Goal: Register for event/course: Sign up to attend an event or enroll in a course

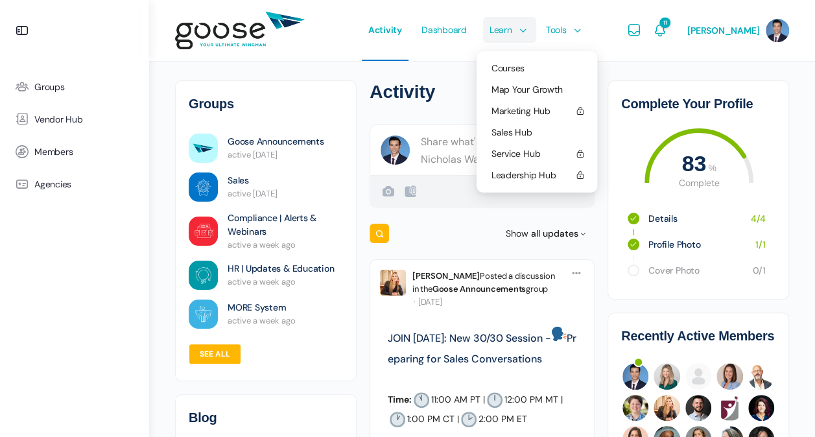
click at [509, 35] on link "Learn" at bounding box center [506, 30] width 47 height 61
click at [502, 64] on span "Courses" at bounding box center [507, 68] width 33 height 12
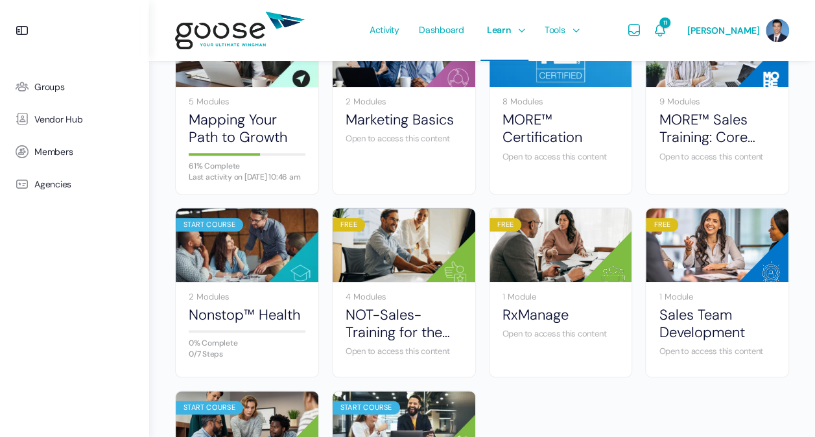
scroll to position [583, 0]
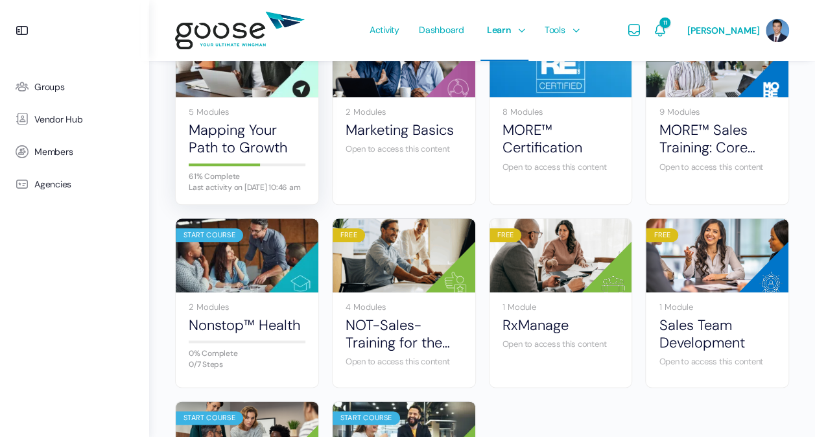
click at [270, 191] on div "Last activity on [DATE] 10:46 am" at bounding box center [247, 187] width 117 height 8
click at [266, 135] on div "5 Modules Mapping Your Path to Growth 61% Complete Last activity on [DATE] 10:4…" at bounding box center [247, 150] width 143 height 107
click at [260, 148] on link "Mapping Your Path to Growth" at bounding box center [247, 139] width 117 height 36
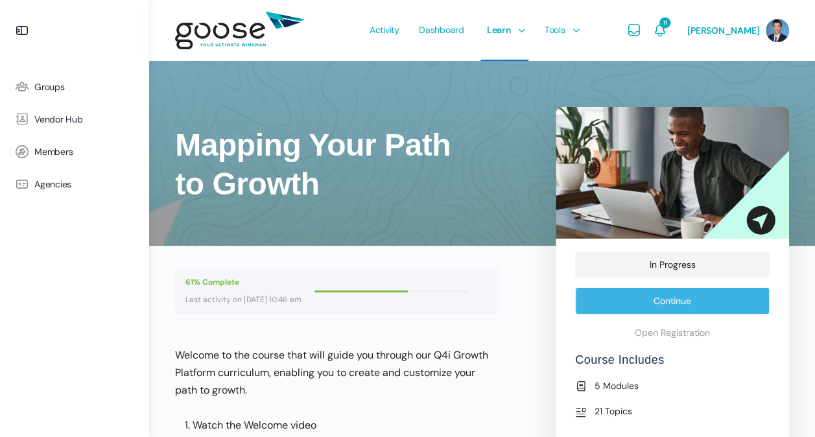
click at [666, 302] on link "Continue" at bounding box center [672, 300] width 194 height 27
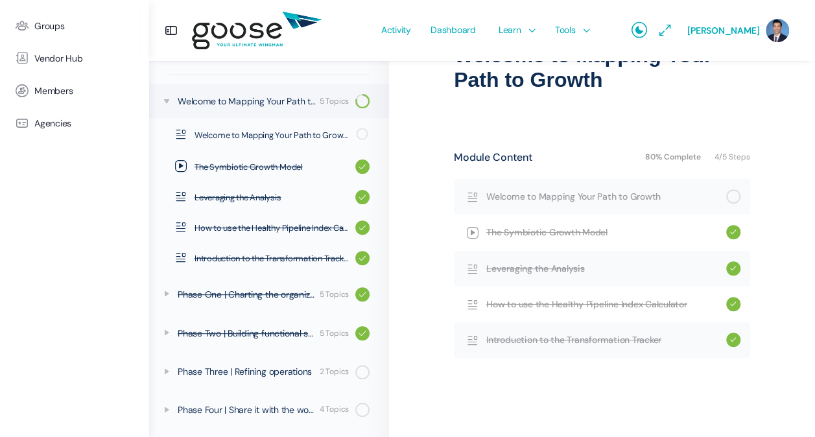
scroll to position [124, 0]
click at [167, 372] on icon at bounding box center [166, 371] width 10 height 10
click at [166, 337] on icon at bounding box center [166, 332] width 10 height 10
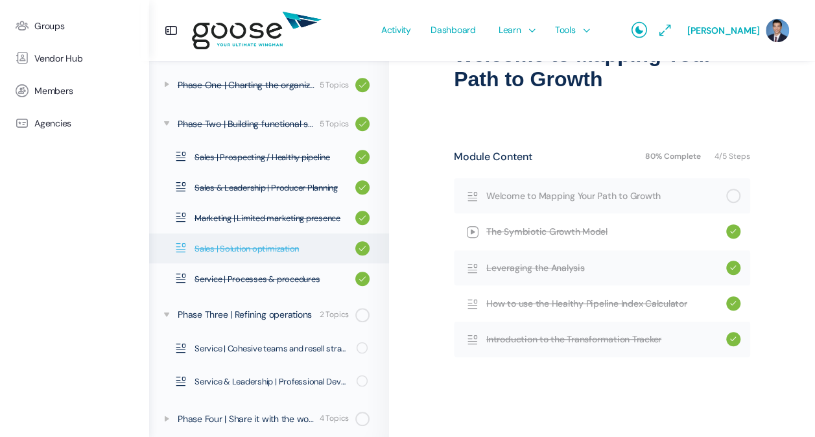
scroll to position [373, 0]
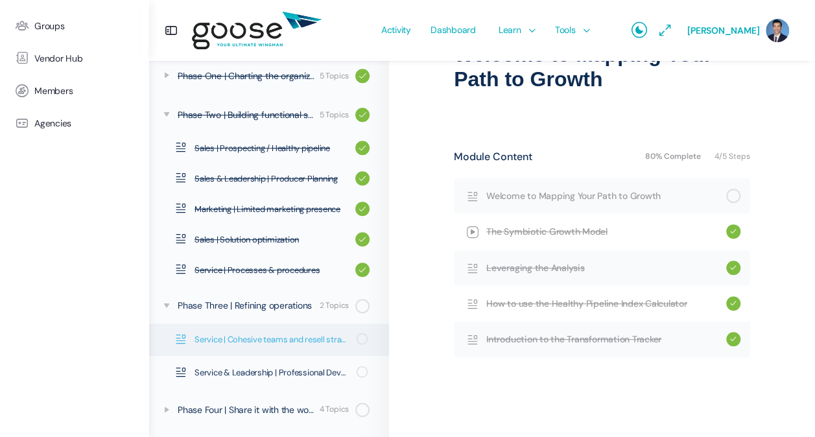
click at [220, 339] on span "Service | Cohesive teams and resell strategy" at bounding box center [271, 339] width 154 height 13
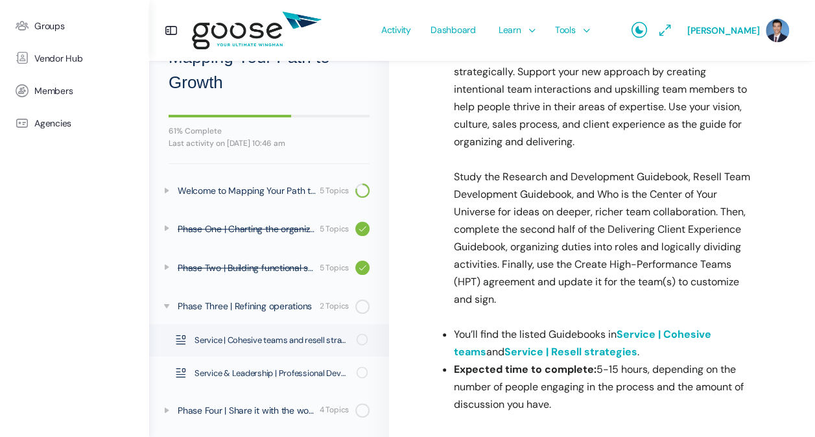
scroll to position [365, 0]
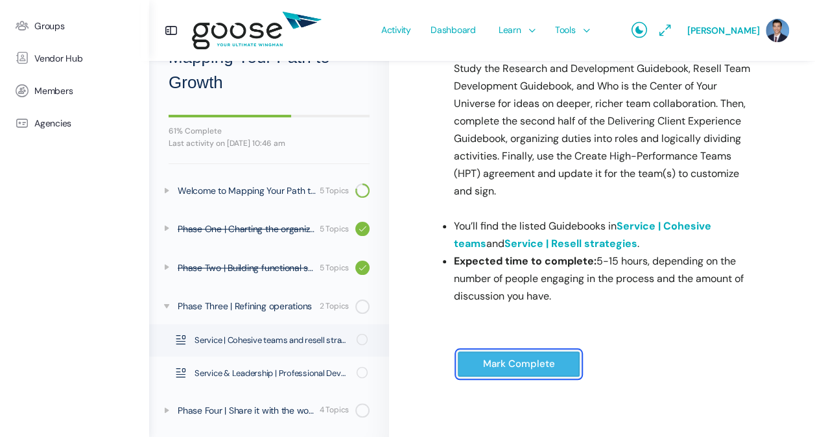
click at [493, 364] on input "Mark Complete" at bounding box center [518, 364] width 123 height 27
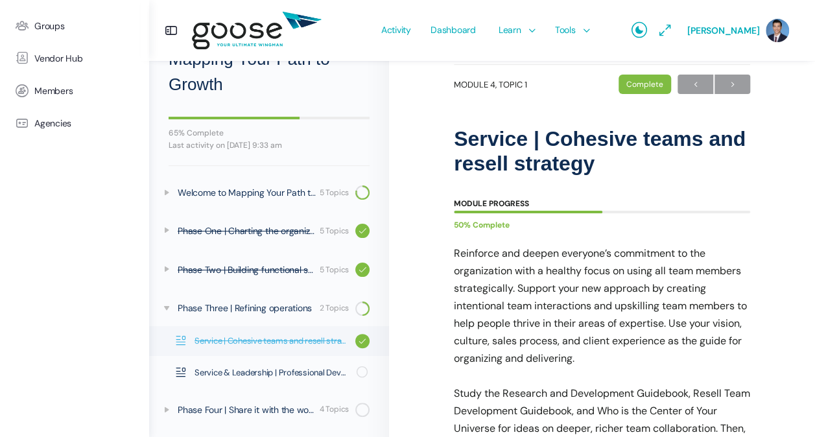
scroll to position [43, 0]
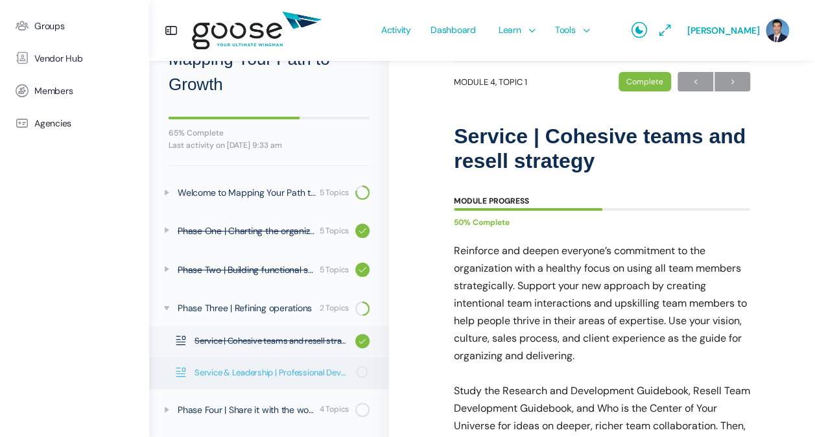
click at [179, 369] on icon at bounding box center [181, 372] width 12 height 12
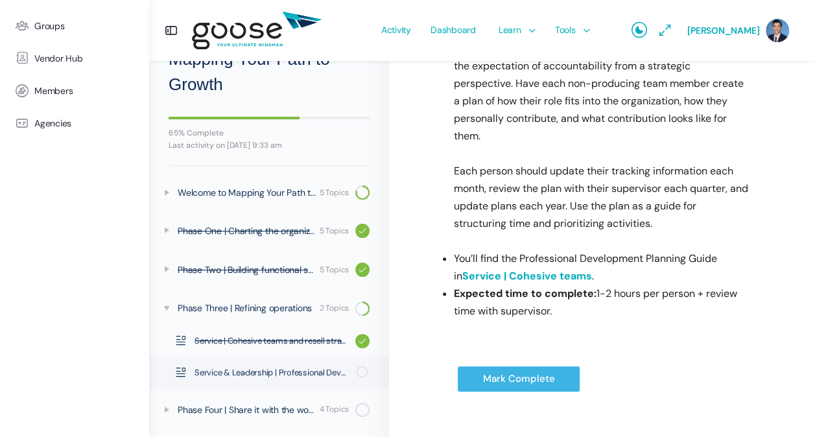
scroll to position [284, 0]
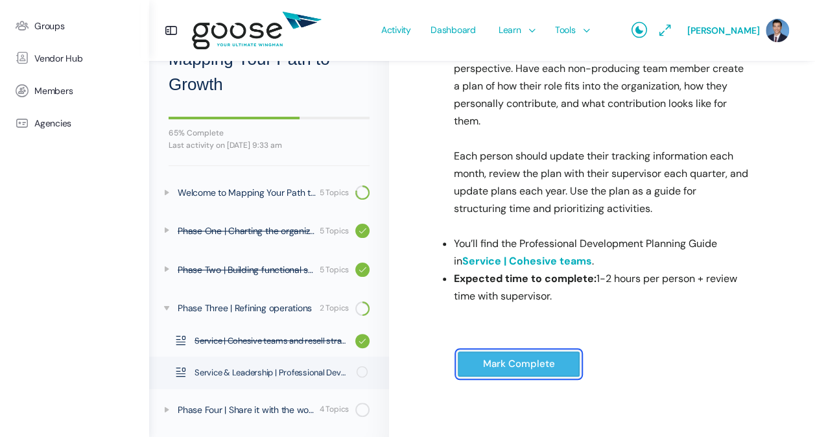
click at [505, 366] on input "Mark Complete" at bounding box center [518, 364] width 123 height 27
click at [485, 351] on input "Mark Complete" at bounding box center [518, 364] width 123 height 27
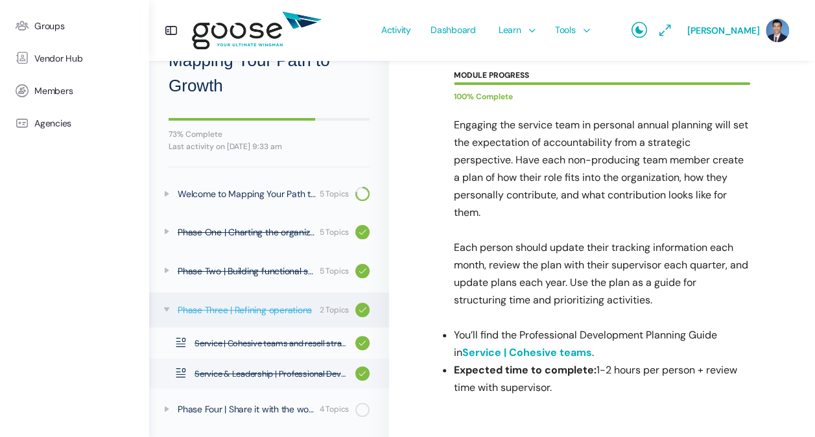
scroll to position [238, 0]
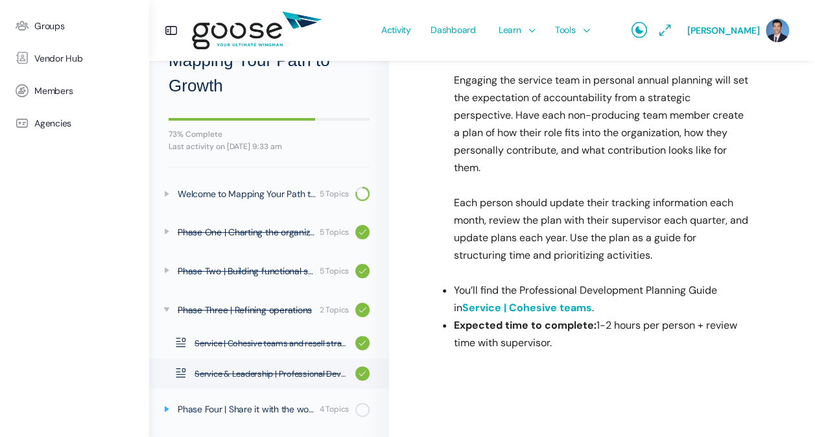
click at [165, 410] on icon at bounding box center [166, 409] width 10 height 10
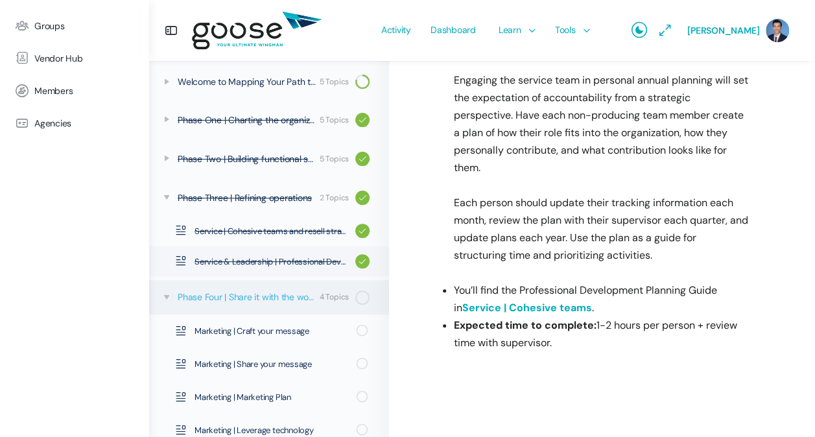
scroll to position [192, 0]
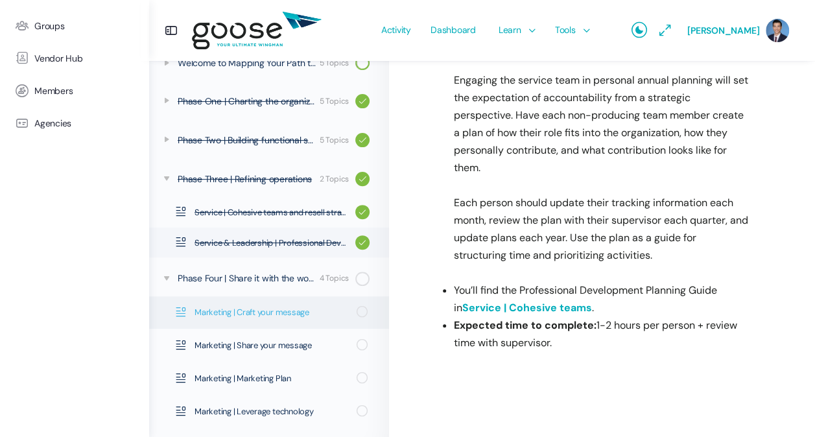
click at [307, 314] on span "Marketing | Craft your message" at bounding box center [271, 312] width 154 height 13
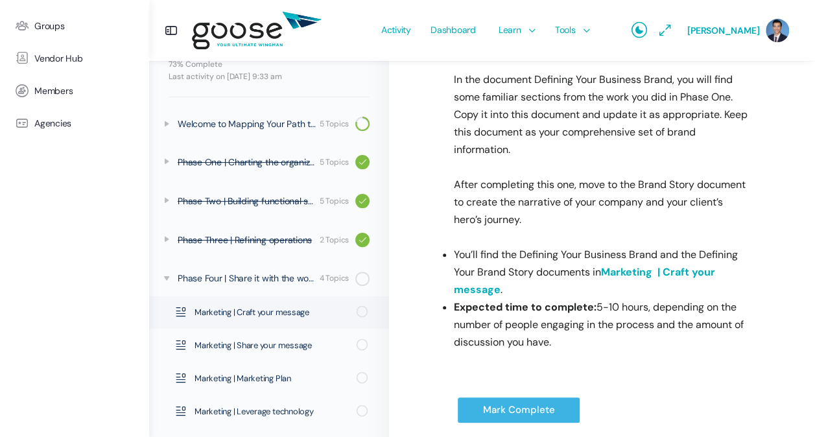
scroll to position [330, 0]
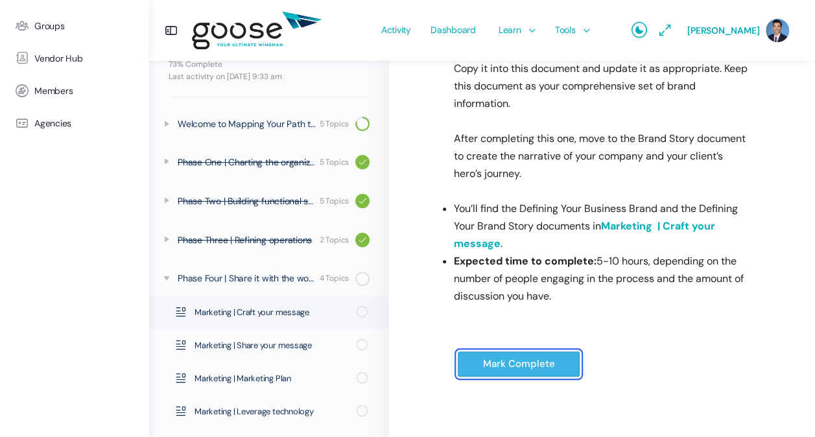
click at [498, 367] on input "Mark Complete" at bounding box center [518, 364] width 123 height 27
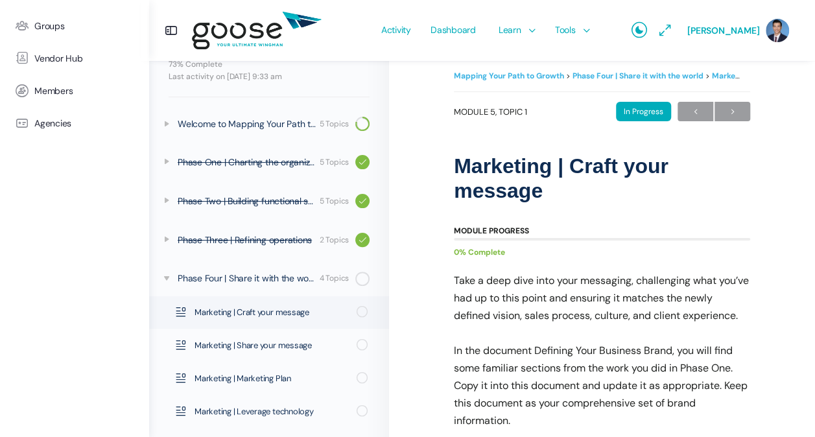
scroll to position [0, 0]
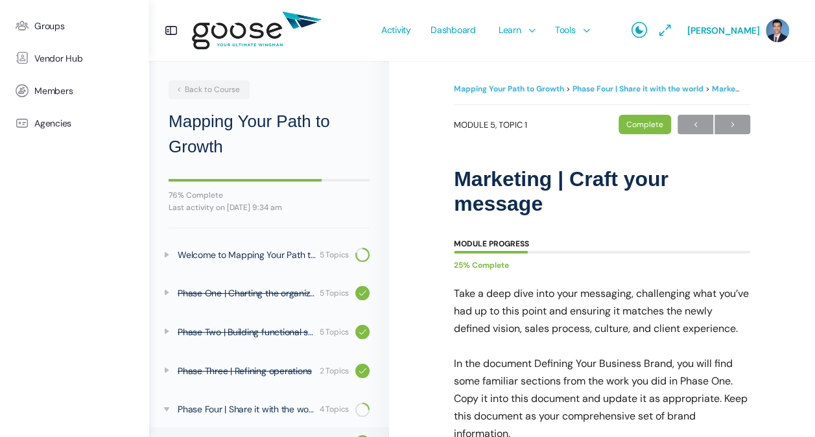
scroll to position [128, 0]
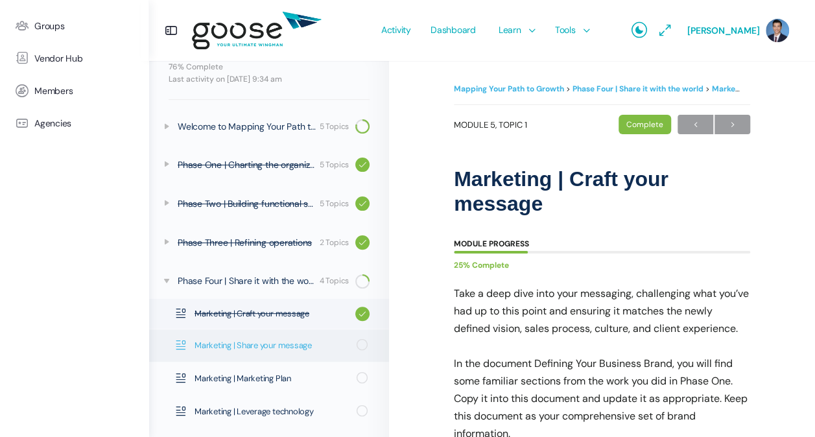
click at [233, 349] on span "Marketing | Share your message" at bounding box center [271, 345] width 154 height 13
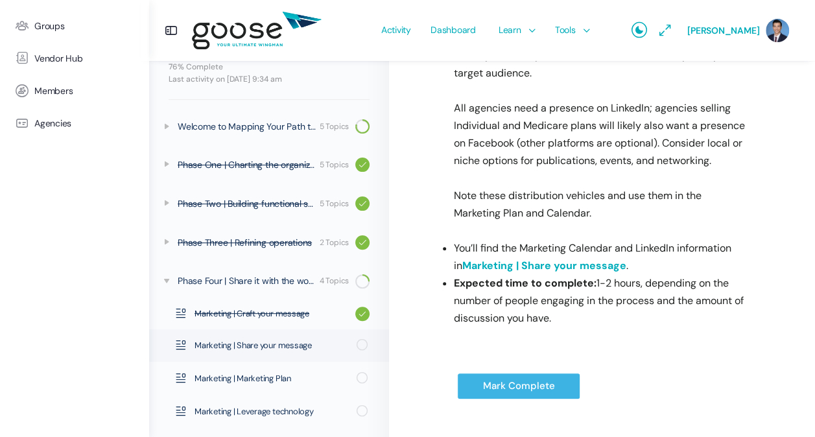
scroll to position [260, 0]
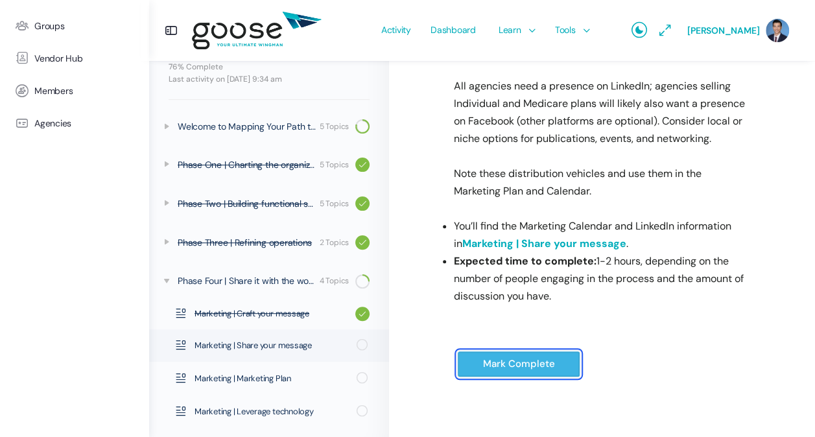
click at [514, 372] on input "Mark Complete" at bounding box center [518, 364] width 123 height 27
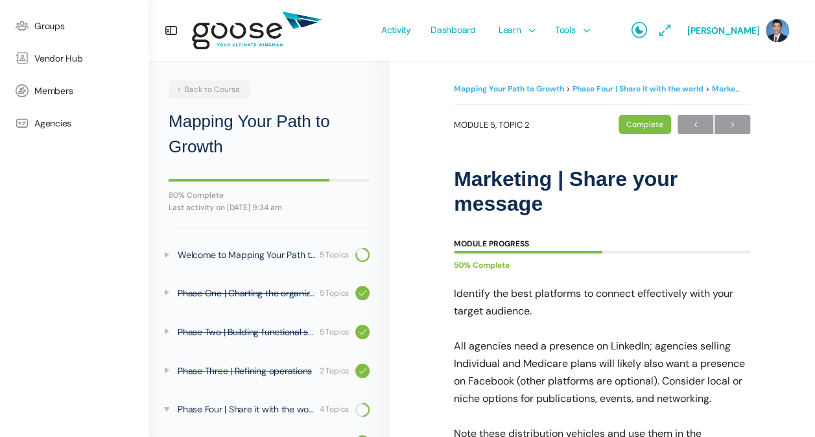
scroll to position [126, 0]
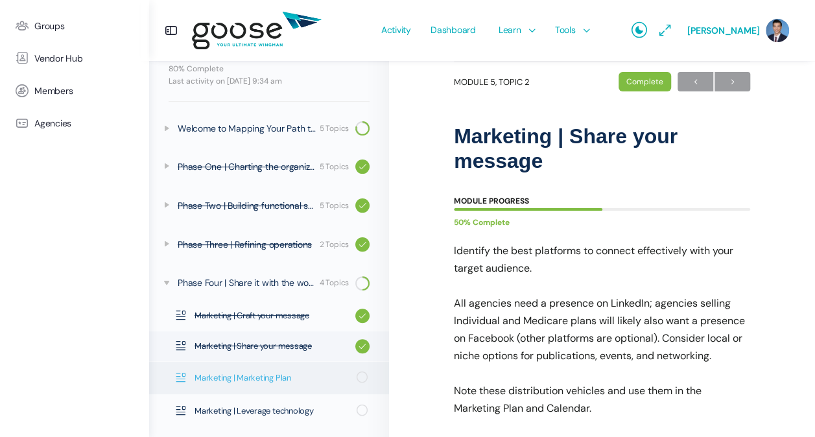
click at [243, 381] on span "Marketing | Marketing Plan" at bounding box center [271, 377] width 154 height 13
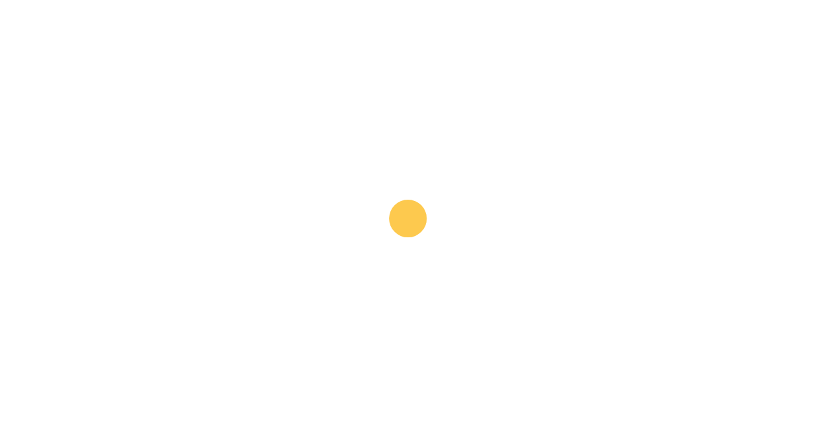
scroll to position [21, 0]
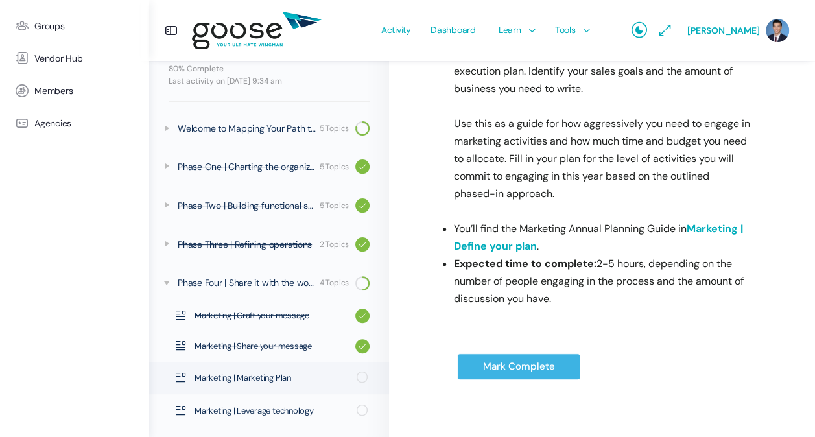
scroll to position [235, 0]
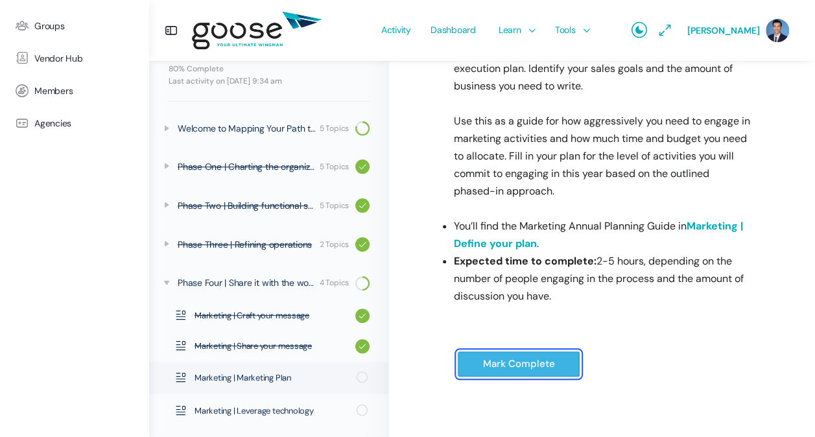
click at [551, 365] on input "Mark Complete" at bounding box center [518, 364] width 123 height 27
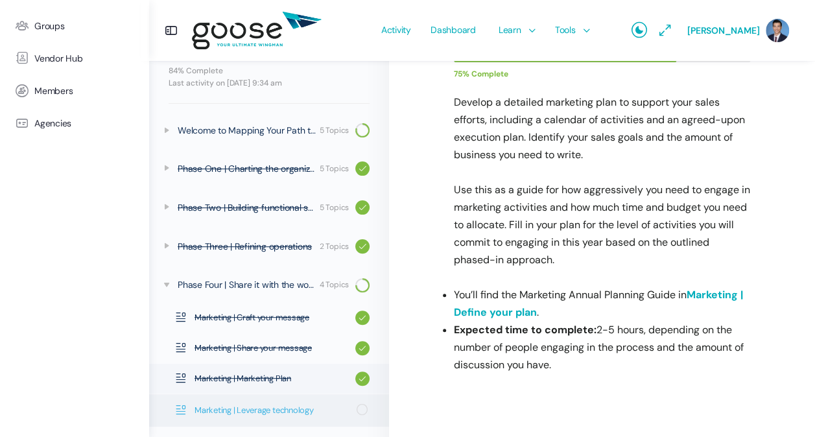
scroll to position [188, 0]
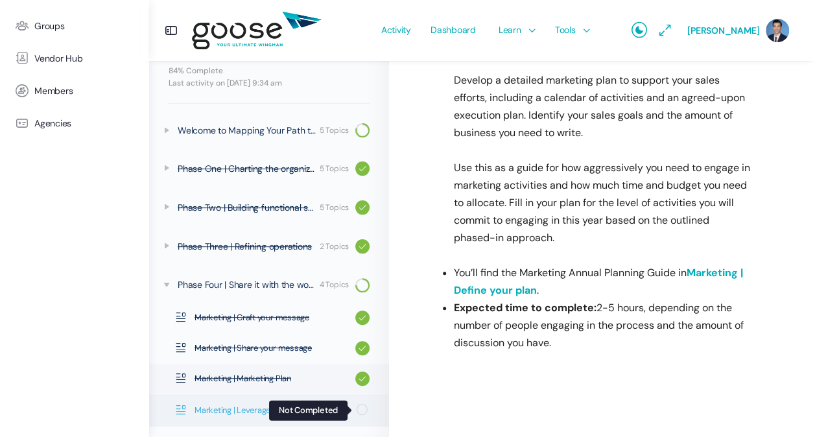
click at [354, 412] on div at bounding box center [361, 410] width 15 height 17
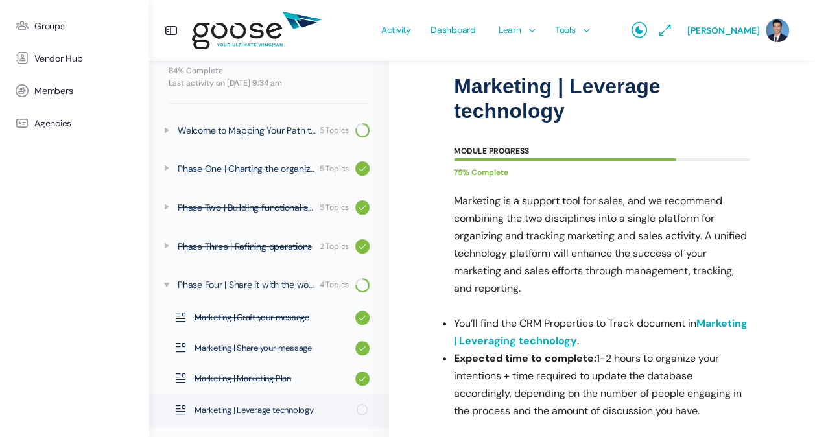
scroll to position [207, 0]
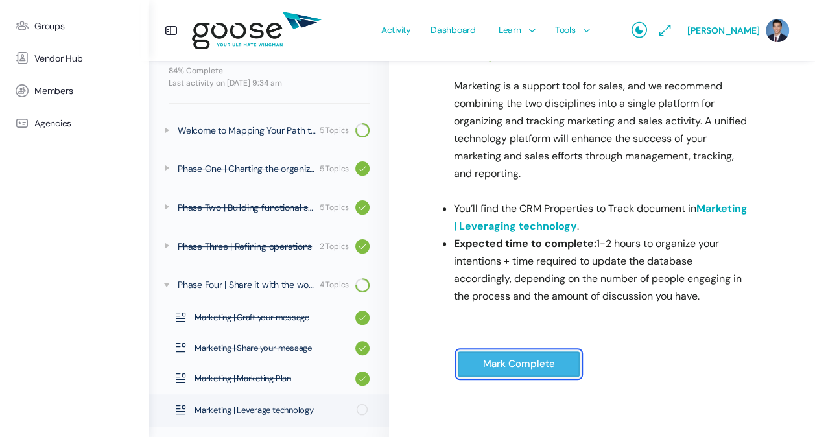
click at [518, 367] on input "Mark Complete" at bounding box center [518, 364] width 123 height 27
click at [485, 364] on input "Mark Complete" at bounding box center [518, 364] width 123 height 27
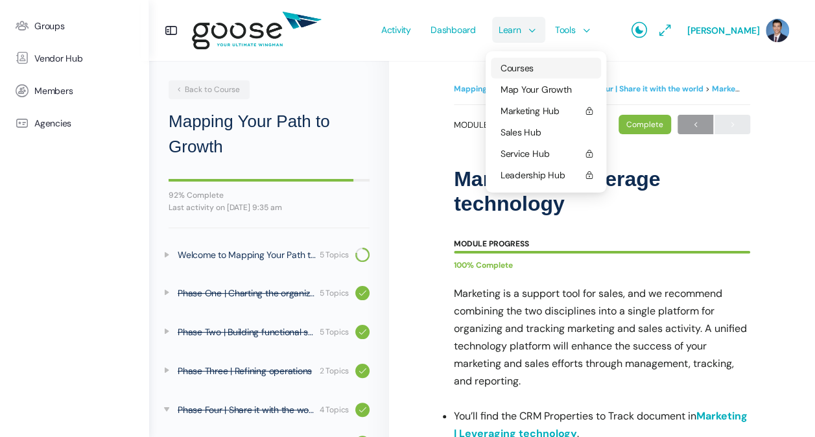
click at [519, 67] on span "Courses" at bounding box center [516, 68] width 33 height 12
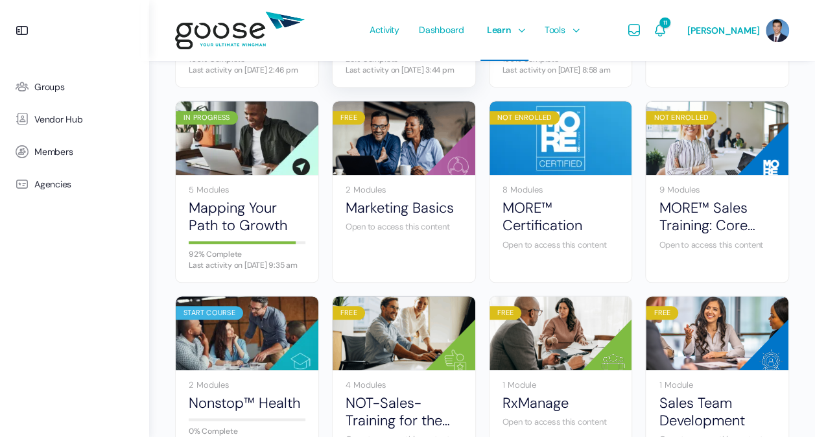
scroll to position [501, 0]
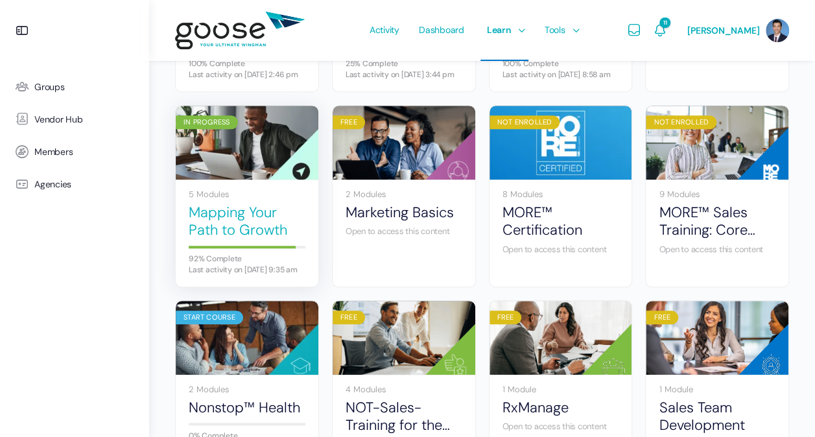
click at [254, 230] on link "Mapping Your Path to Growth" at bounding box center [247, 221] width 117 height 36
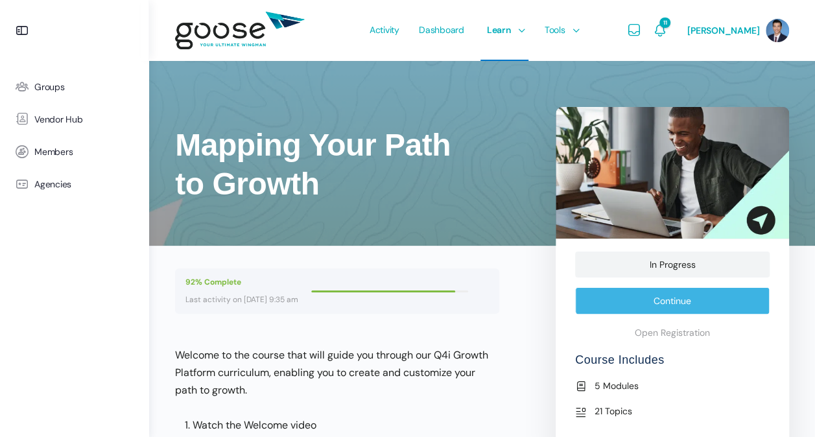
click at [631, 301] on link "Continue" at bounding box center [672, 300] width 194 height 27
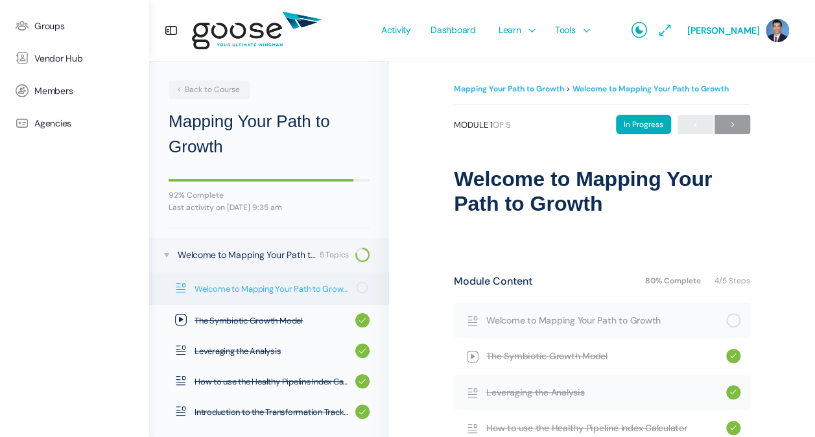
click at [235, 289] on span "Welcome to Mapping Your Path to Growth" at bounding box center [271, 289] width 154 height 13
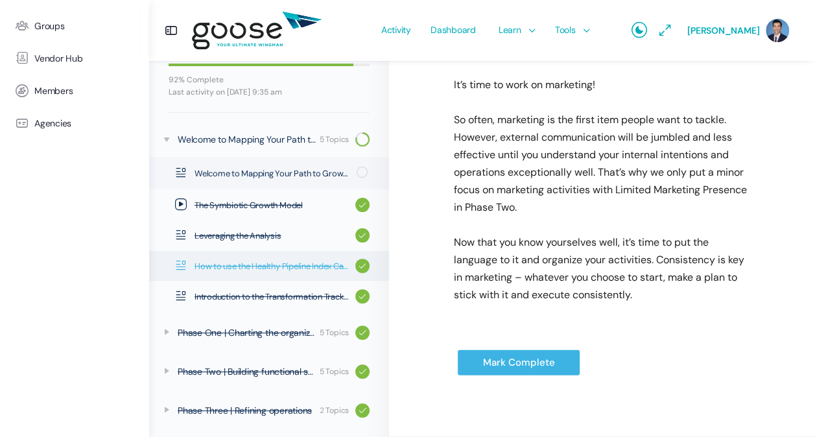
scroll to position [113, 0]
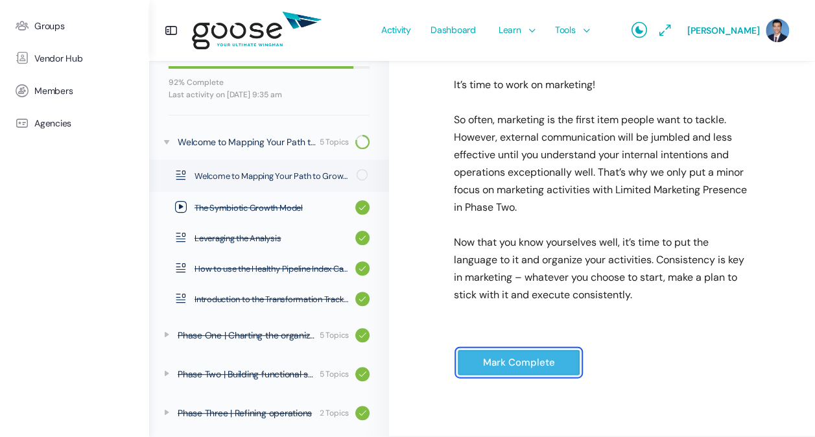
click at [487, 367] on input "Mark Complete" at bounding box center [518, 362] width 123 height 27
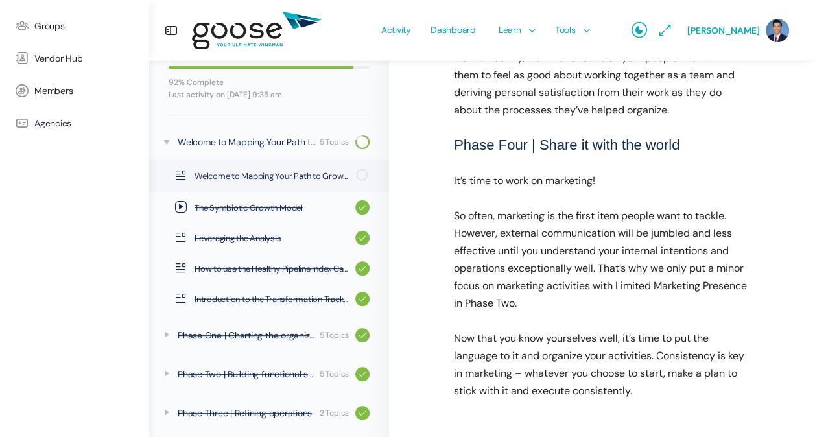
scroll to position [1305, 0]
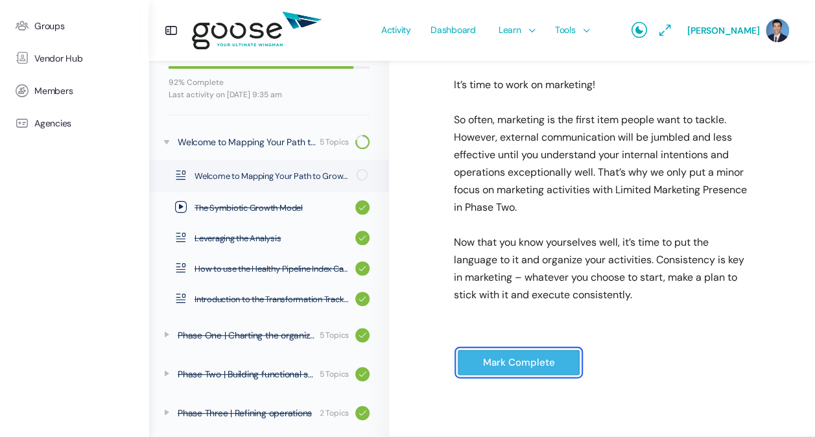
click at [495, 367] on input "Mark Complete" at bounding box center [518, 362] width 123 height 27
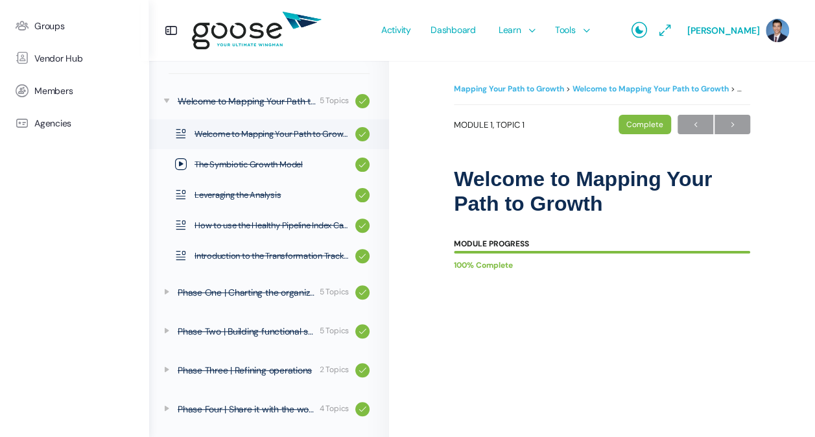
scroll to position [155, 0]
click at [640, 122] on div "Complete" at bounding box center [644, 124] width 52 height 19
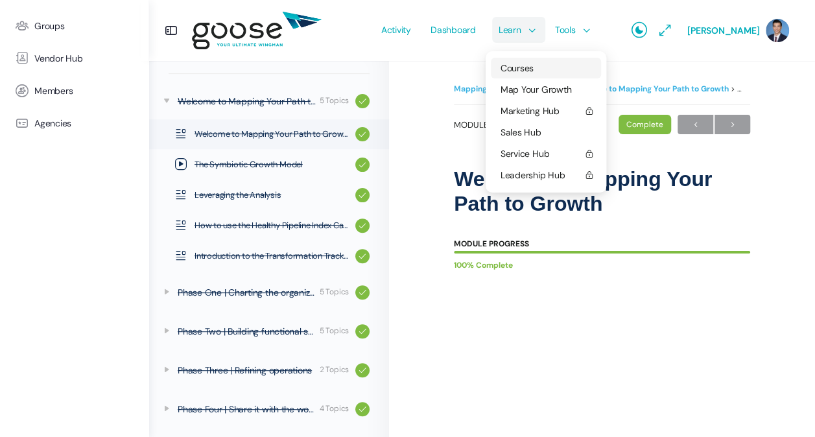
click at [538, 70] on link "Courses" at bounding box center [546, 68] width 110 height 21
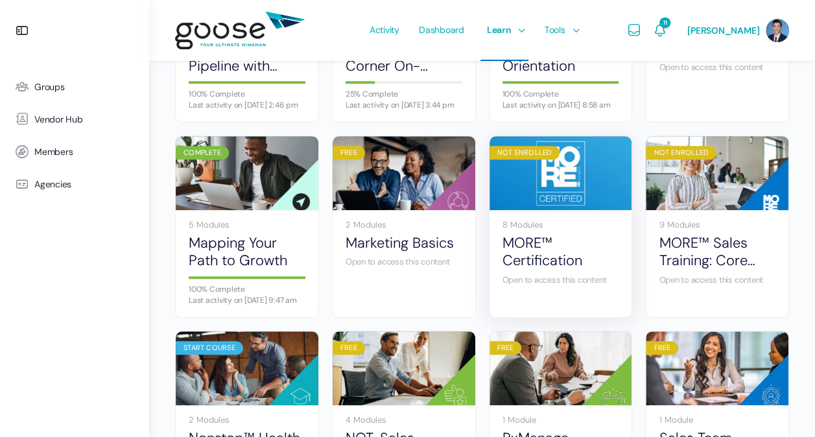
scroll to position [475, 0]
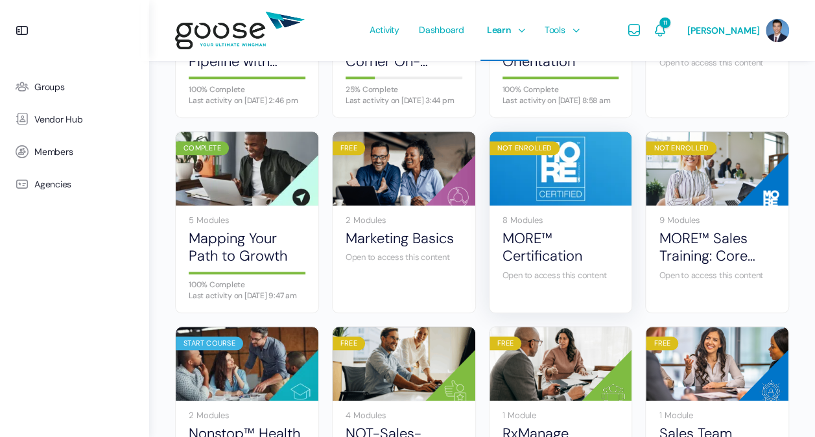
click at [591, 301] on div "8 Modules MORE™ Certification Open to access this content" at bounding box center [560, 252] width 143 height 95
click at [529, 244] on link "MORE™ Certification" at bounding box center [560, 247] width 117 height 36
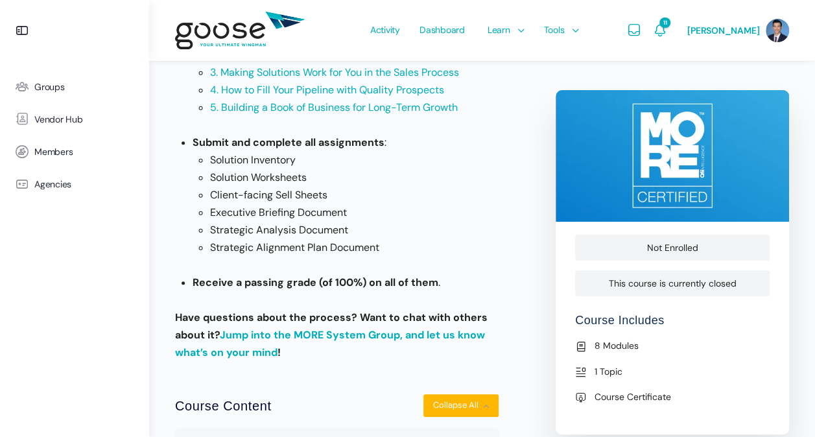
scroll to position [324, 0]
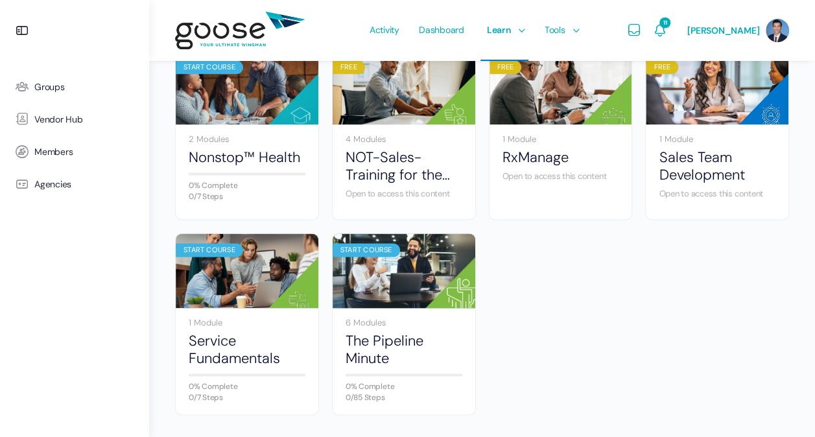
scroll to position [756, 0]
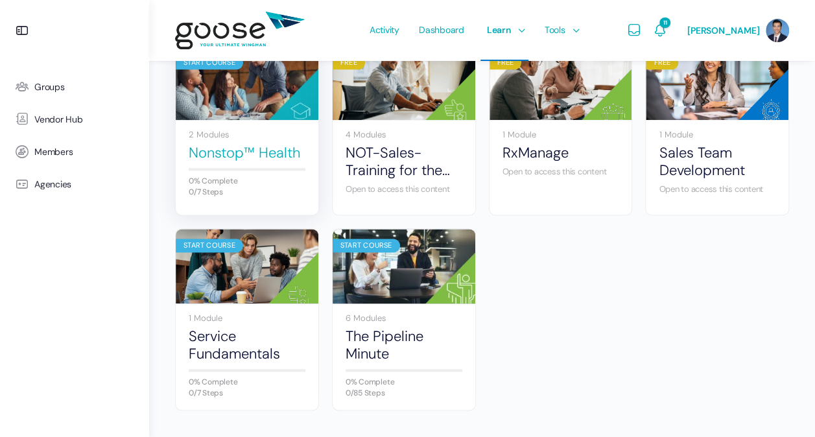
click at [220, 161] on link "Nonstop™ Health" at bounding box center [247, 152] width 117 height 17
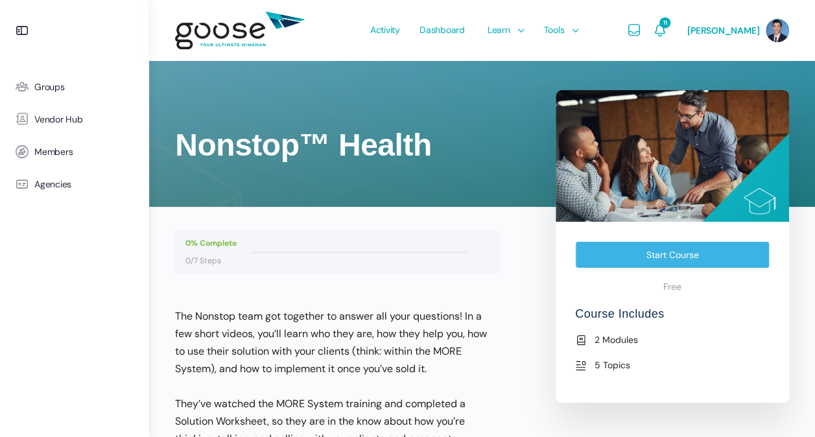
click at [688, 259] on link "Start Course" at bounding box center [672, 254] width 194 height 27
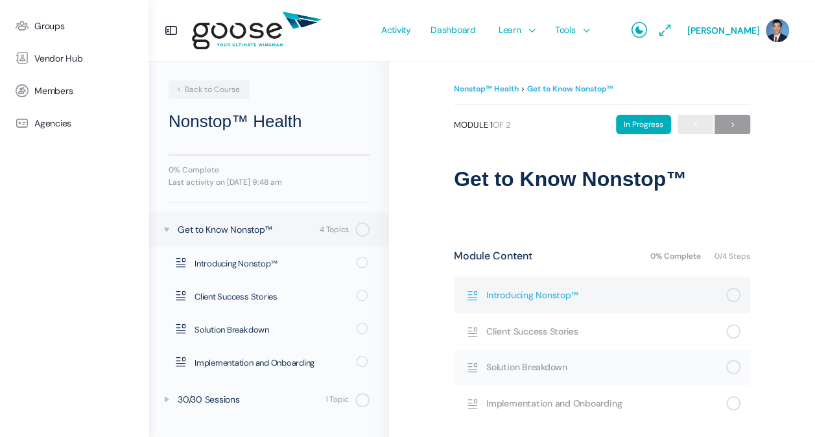
click at [505, 293] on span "Introducing Nonstop™" at bounding box center [606, 295] width 240 height 14
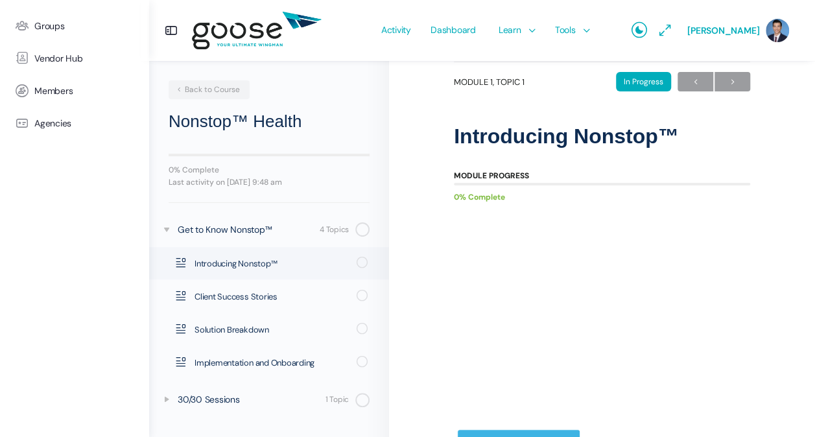
scroll to position [122, 0]
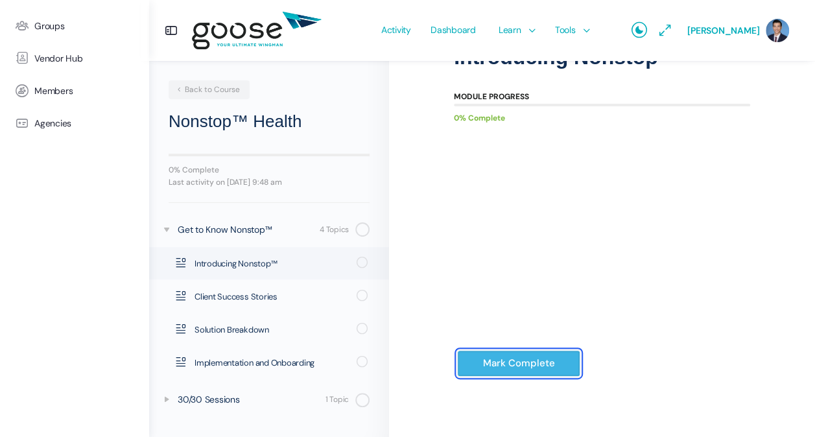
click at [555, 360] on input "Mark Complete" at bounding box center [518, 363] width 123 height 27
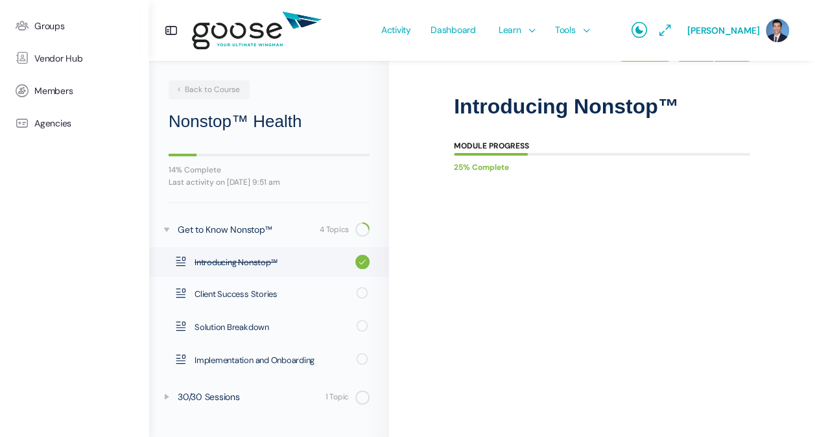
scroll to position [75, 0]
click at [540, 394] on div at bounding box center [519, 397] width 130 height 6
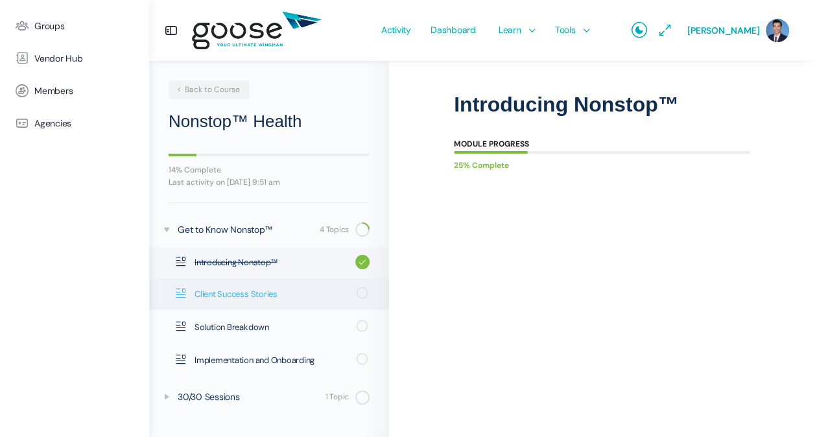
click at [211, 294] on span "Client Success Stories" at bounding box center [271, 294] width 154 height 13
